Goal: Information Seeking & Learning: Check status

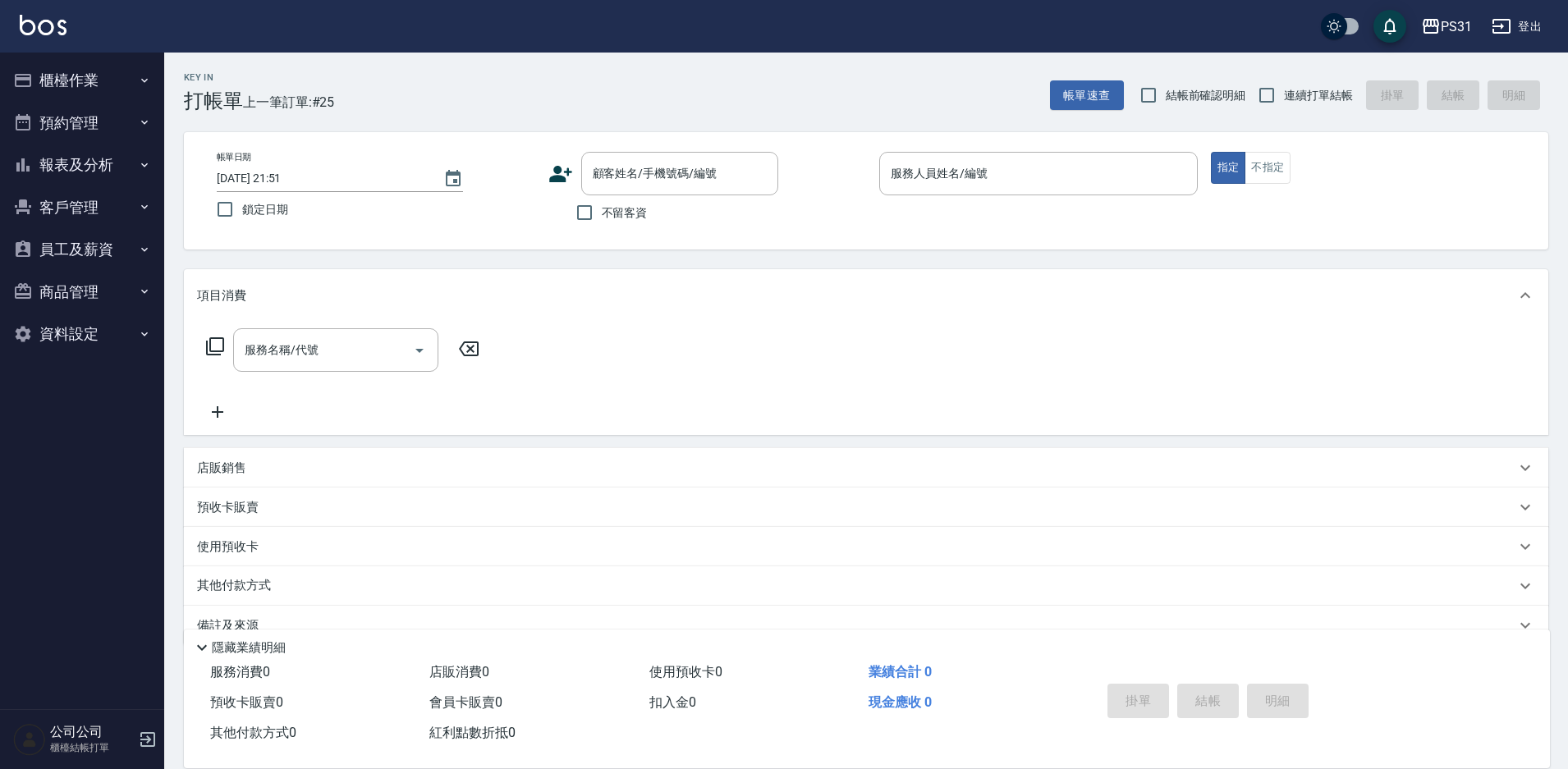
click at [38, 75] on button "櫃檯作業" at bounding box center [82, 80] width 151 height 43
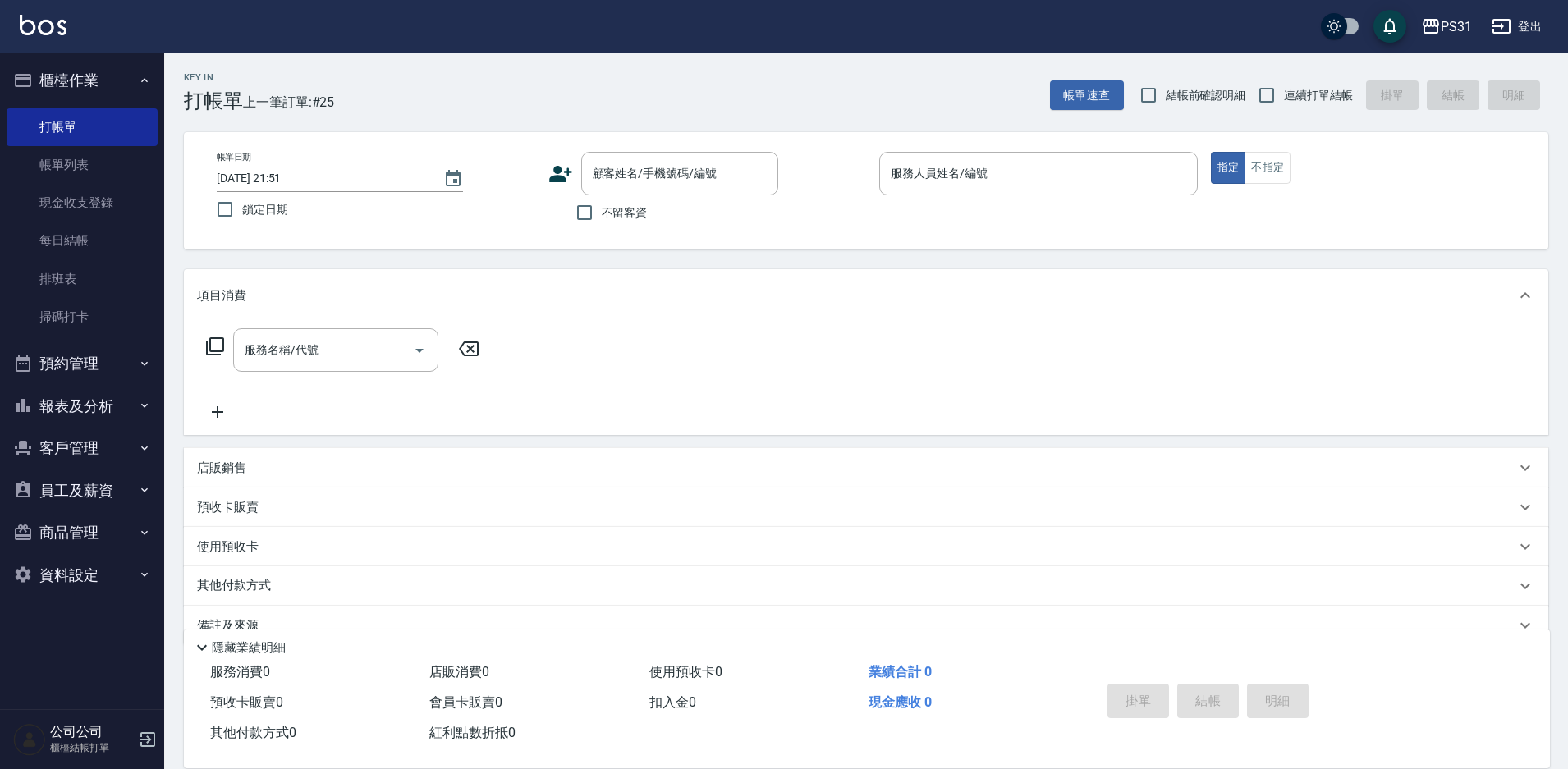
click at [87, 405] on button "報表及分析" at bounding box center [82, 406] width 151 height 43
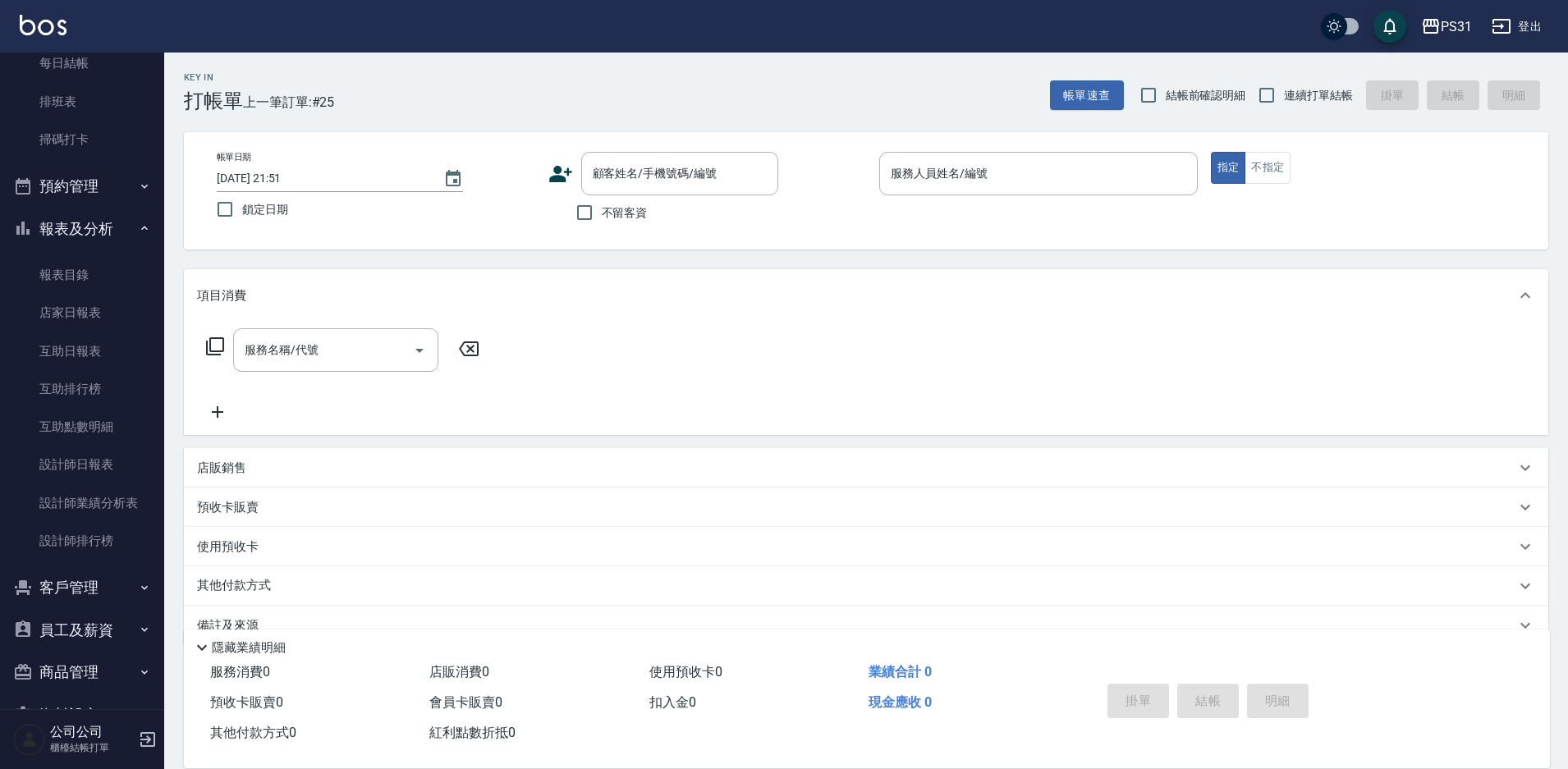
scroll to position [224, 0]
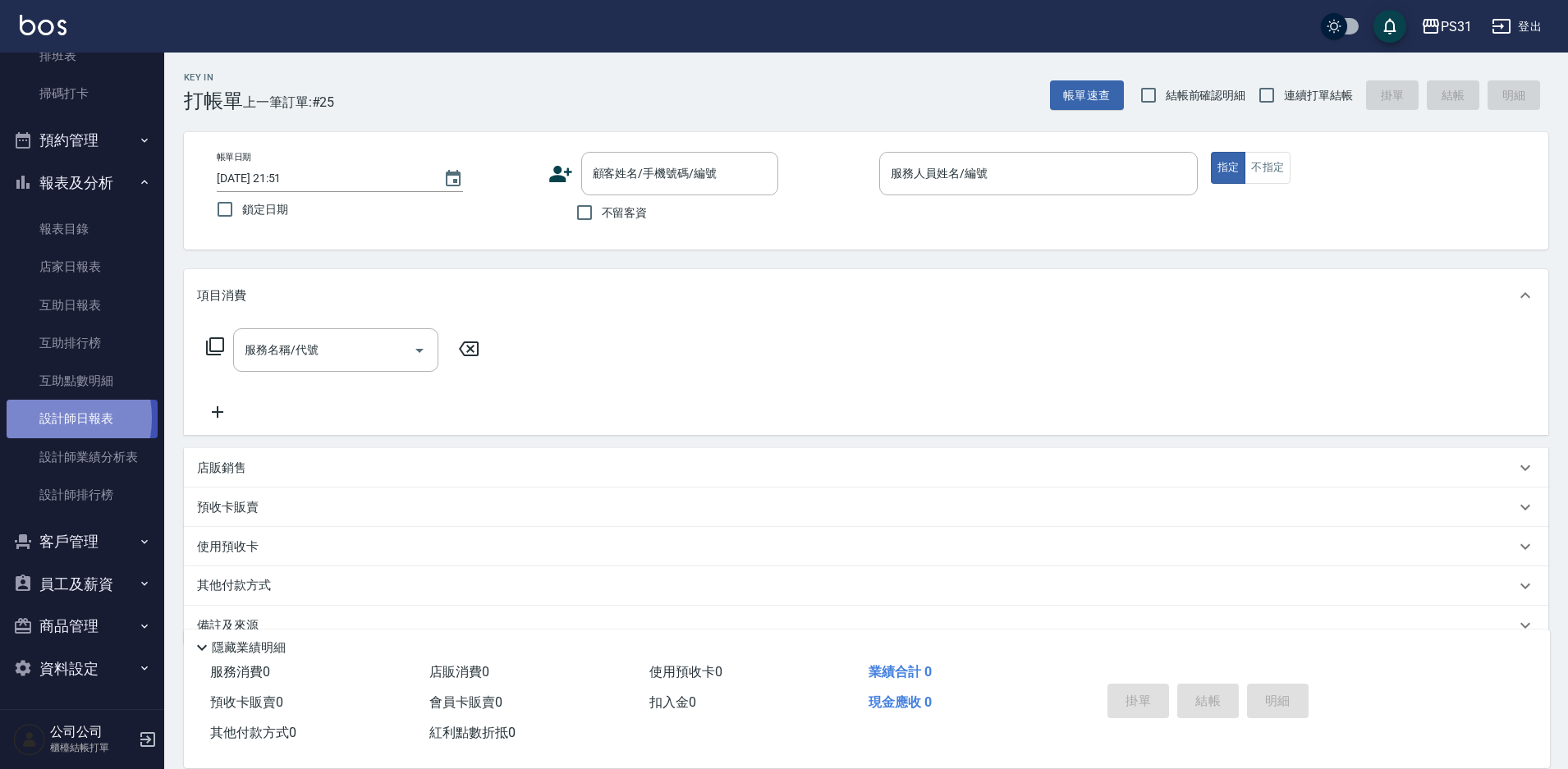
click at [39, 418] on link "設計師日報表" at bounding box center [82, 419] width 151 height 38
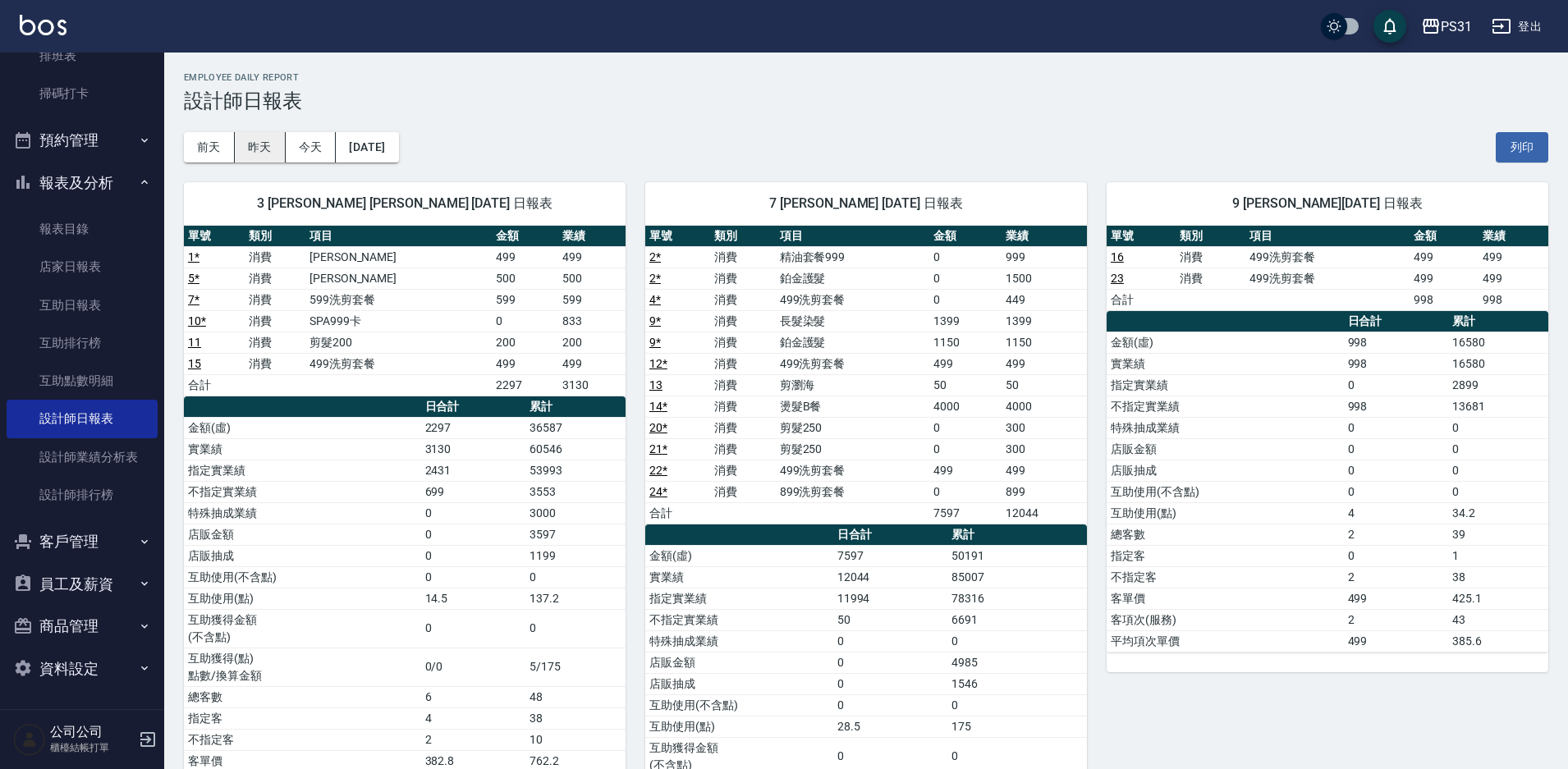
click at [259, 150] on button "昨天" at bounding box center [260, 146] width 51 height 30
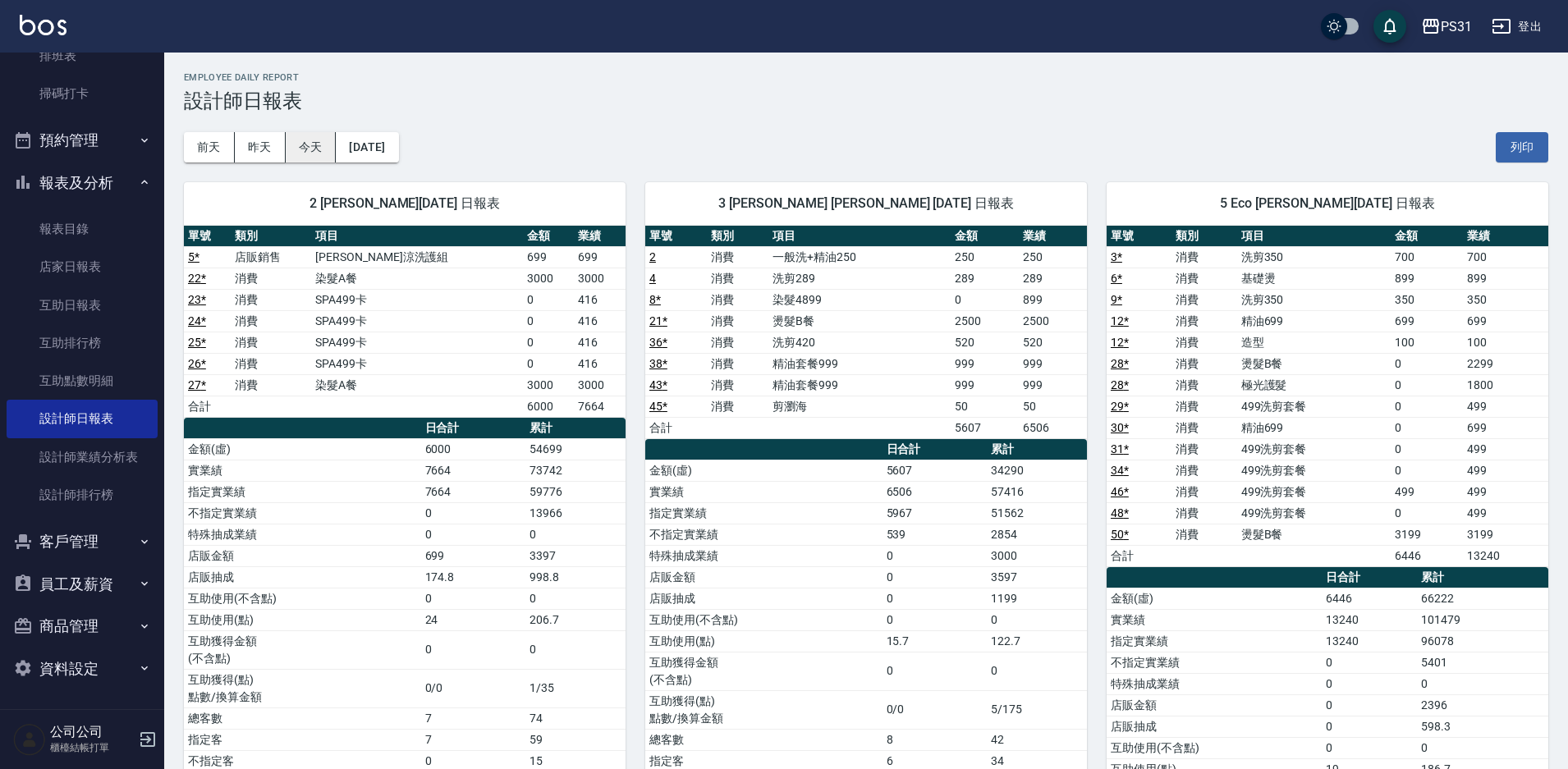
click at [312, 139] on button "今天" at bounding box center [310, 146] width 51 height 30
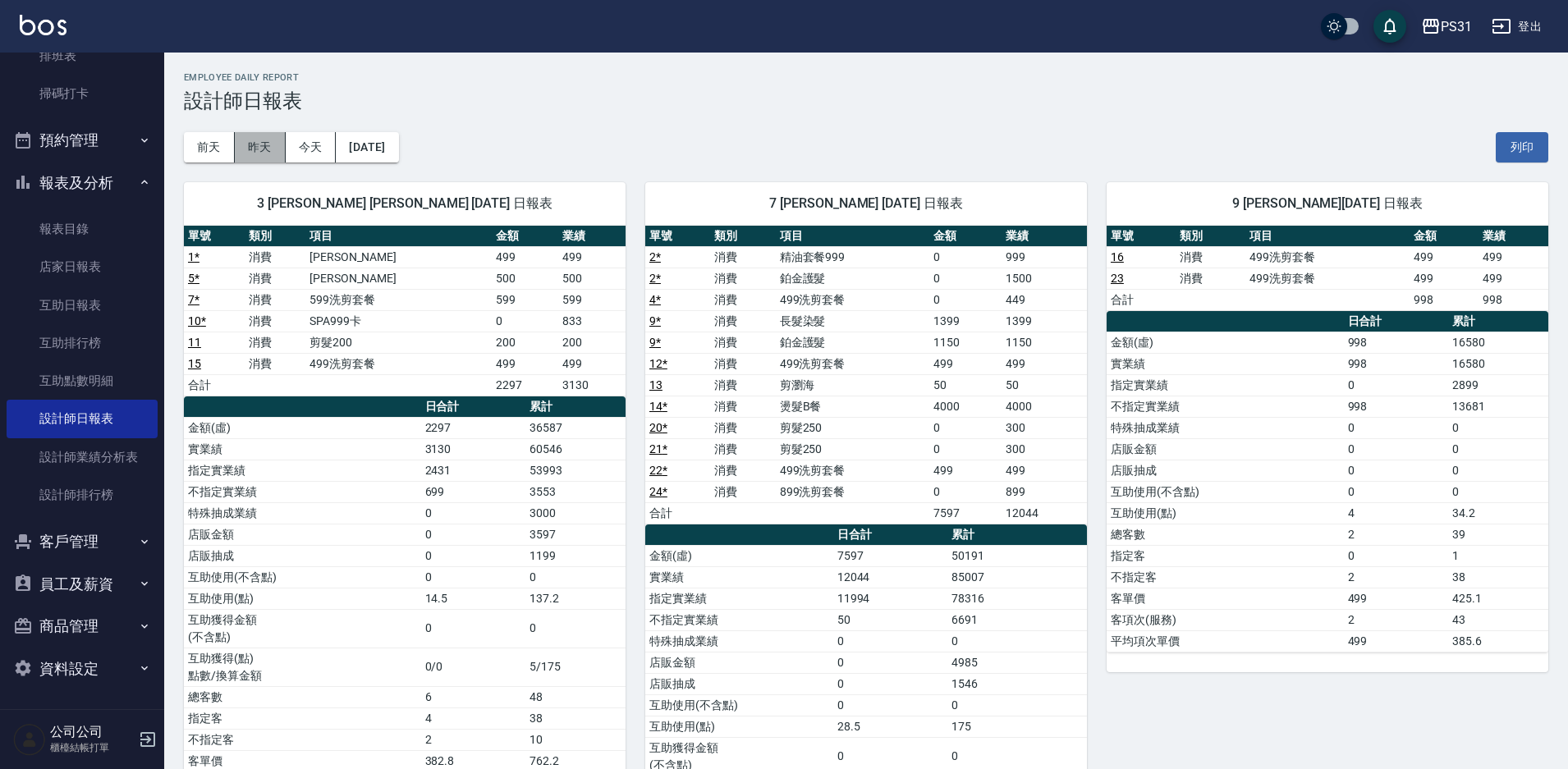
click at [246, 159] on button "昨天" at bounding box center [260, 146] width 51 height 30
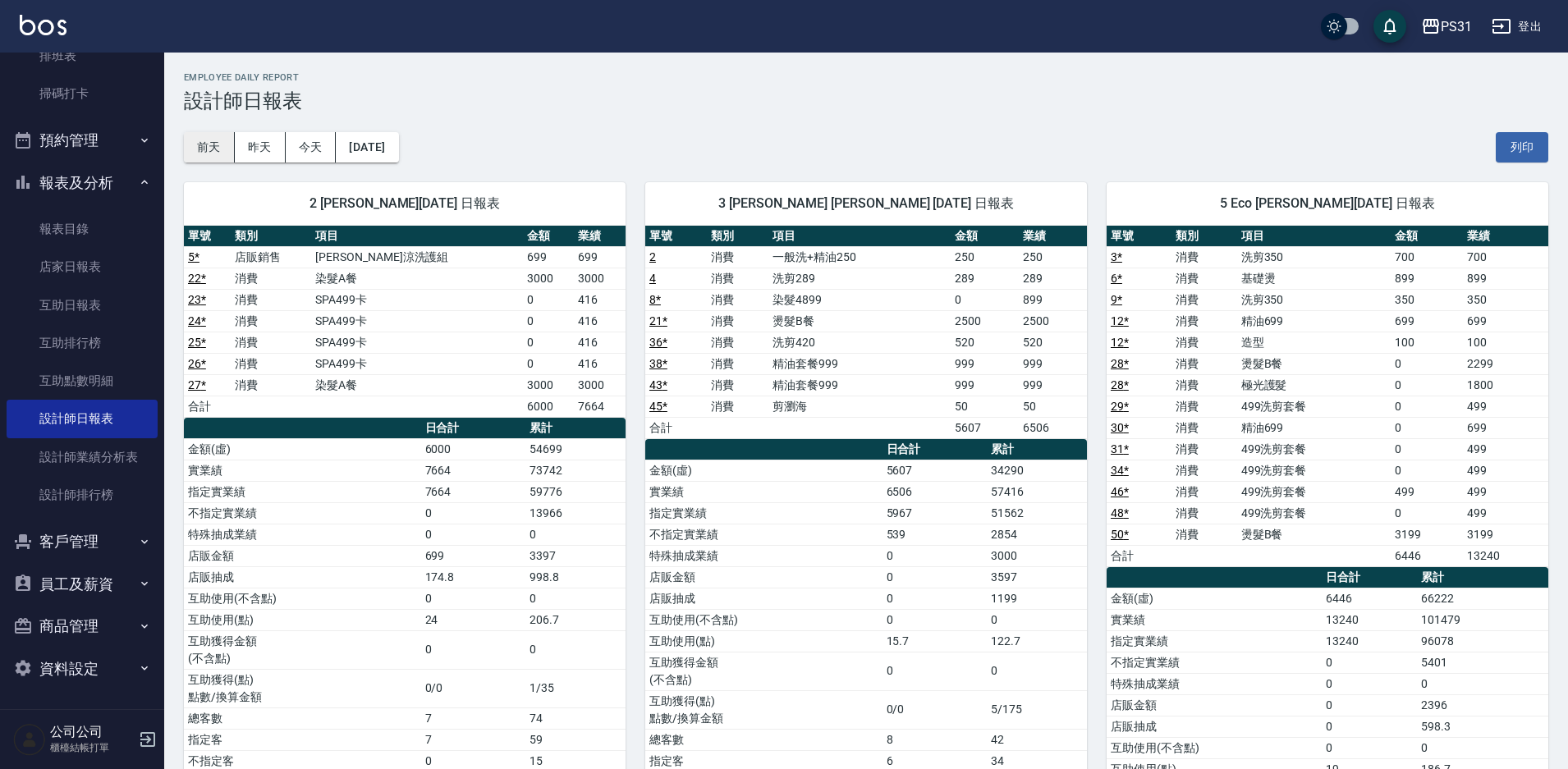
click at [228, 137] on button "前天" at bounding box center [209, 146] width 51 height 30
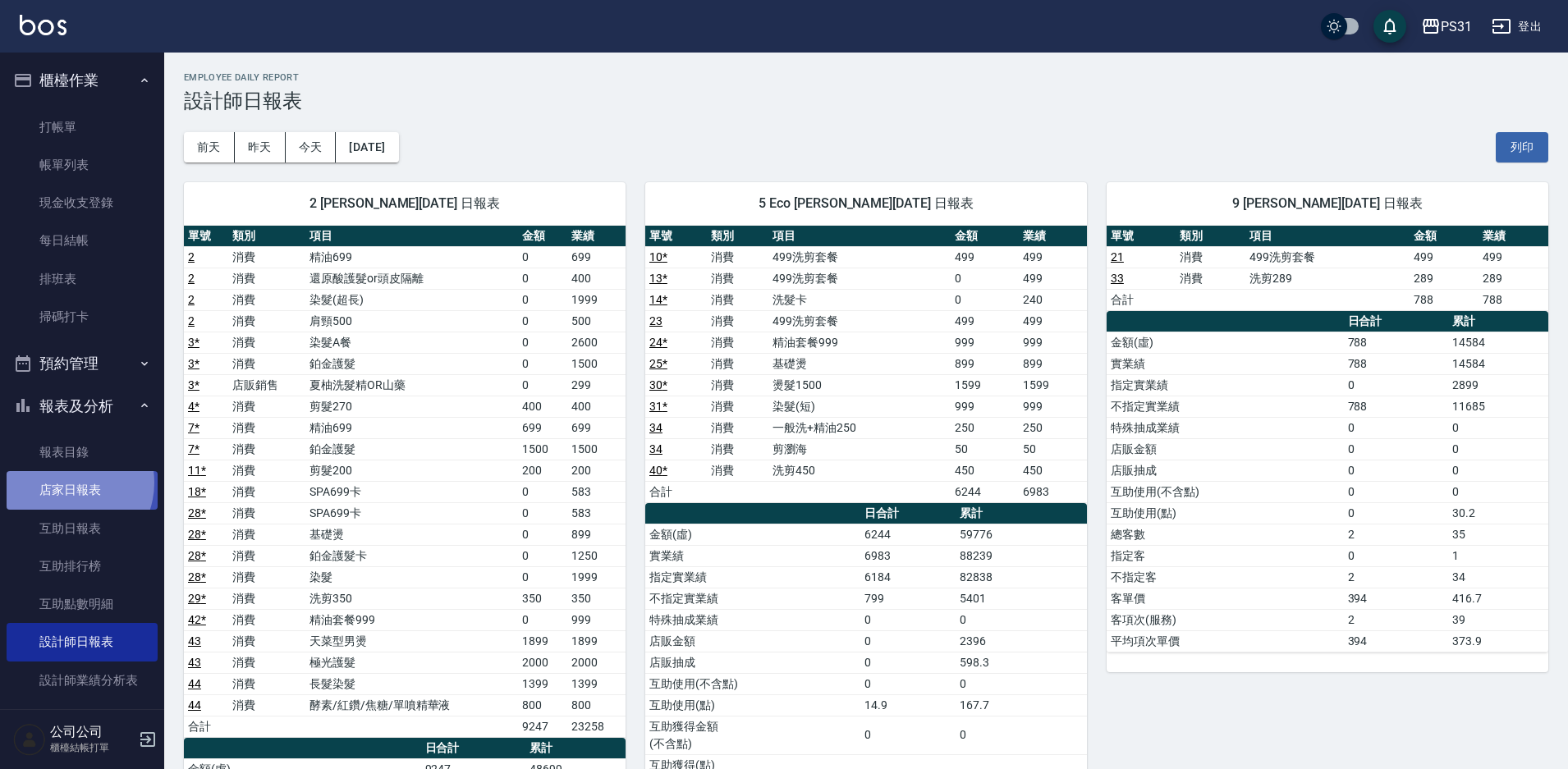
click at [66, 482] on link "店家日報表" at bounding box center [82, 490] width 151 height 38
